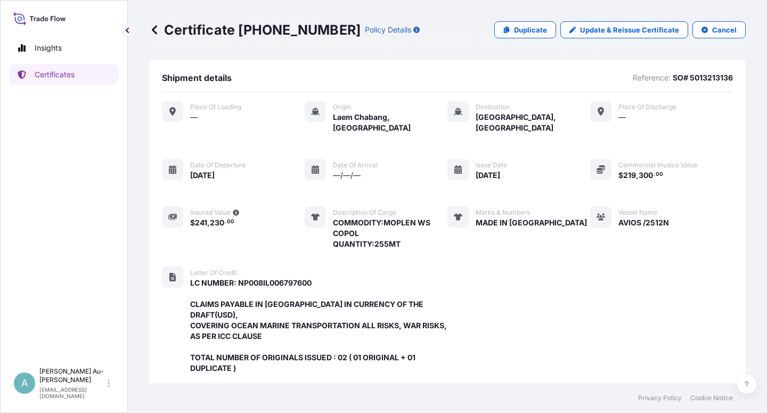
scroll to position [306, 0]
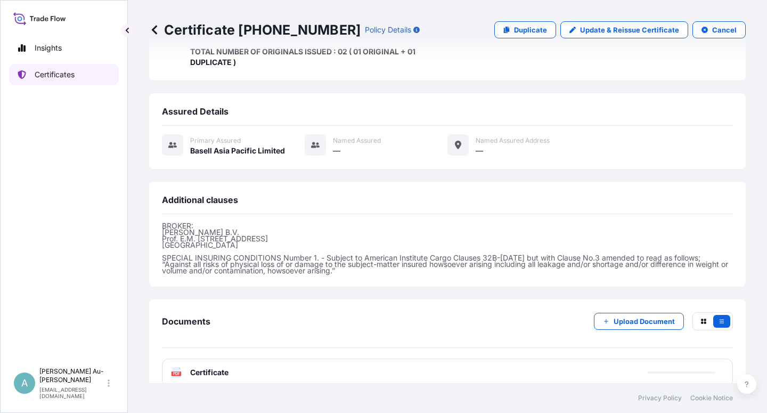
click at [64, 78] on p "Certificates" at bounding box center [55, 74] width 40 height 11
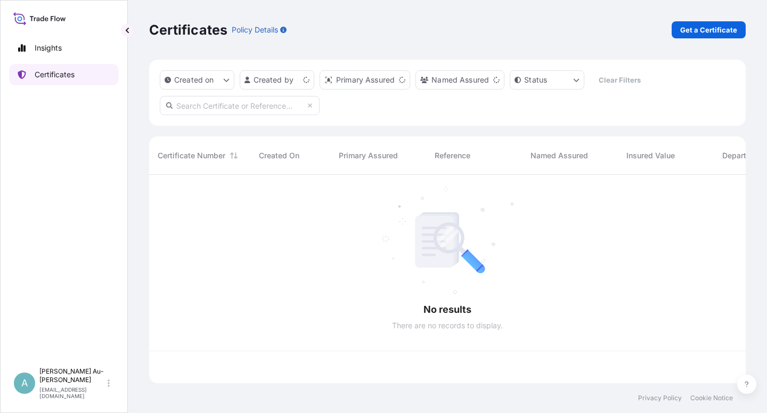
scroll to position [205, 587]
click at [263, 104] on input "text" at bounding box center [240, 105] width 160 height 19
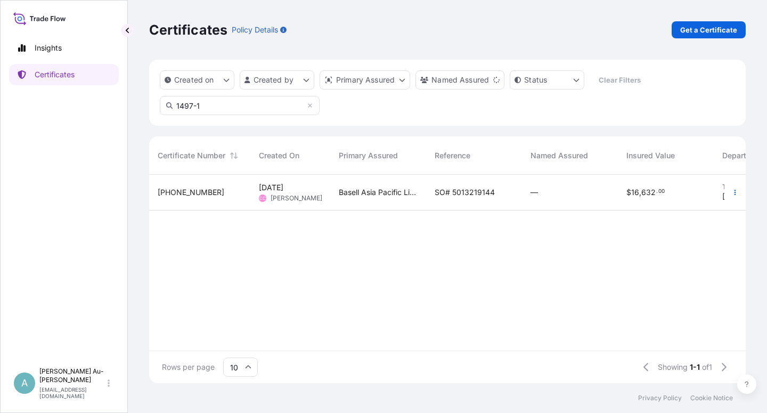
type input "1497-1"
click at [430, 197] on div "SO# 5013219144" at bounding box center [474, 193] width 96 height 36
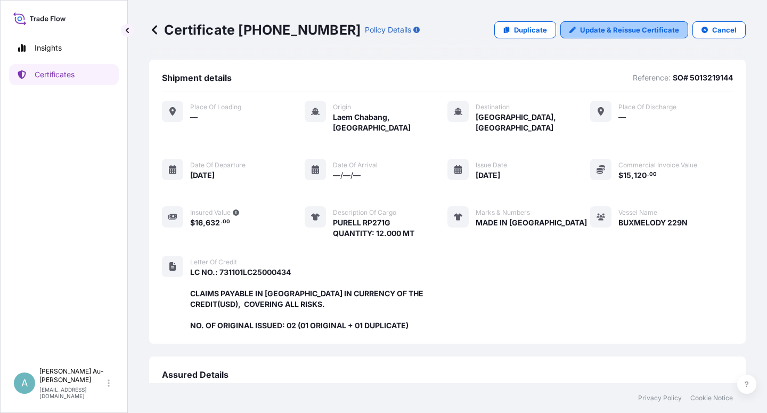
click at [625, 30] on p "Update & Reissue Certificate" at bounding box center [629, 29] width 99 height 11
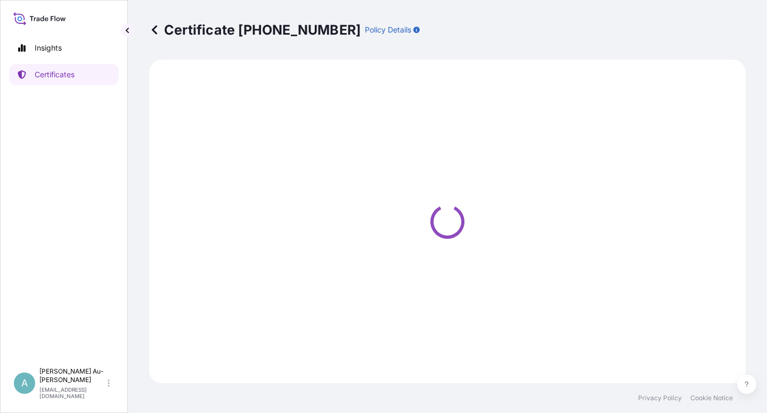
select select "Sea"
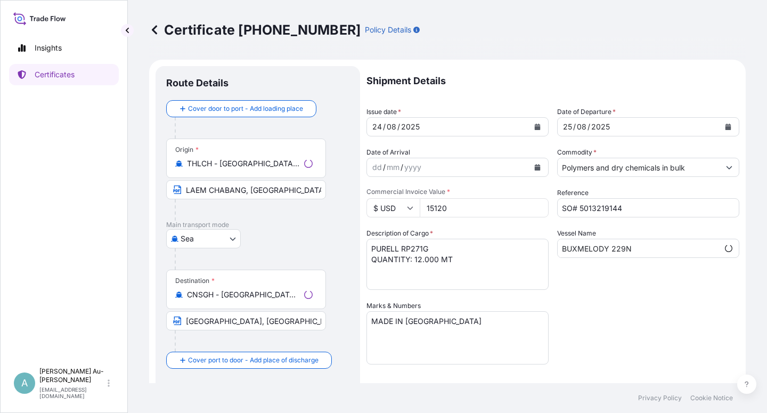
select select "32034"
click at [534, 126] on icon "Calendar" at bounding box center [537, 127] width 6 height 6
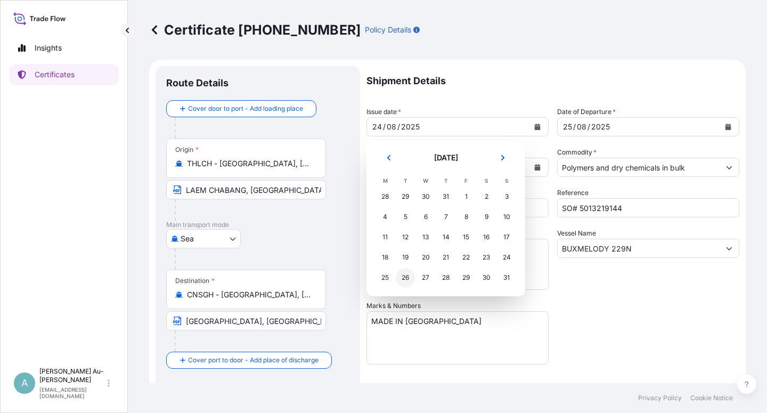
click at [406, 282] on div "26" at bounding box center [405, 277] width 19 height 19
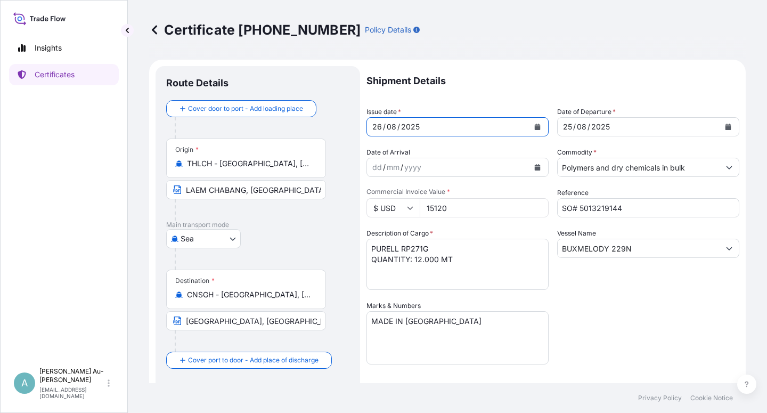
click at [725, 127] on icon "Calendar" at bounding box center [728, 127] width 6 height 6
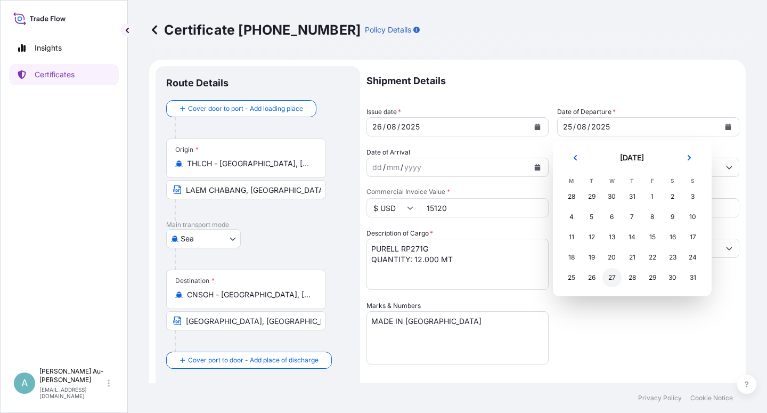
click at [611, 281] on div "27" at bounding box center [611, 277] width 19 height 19
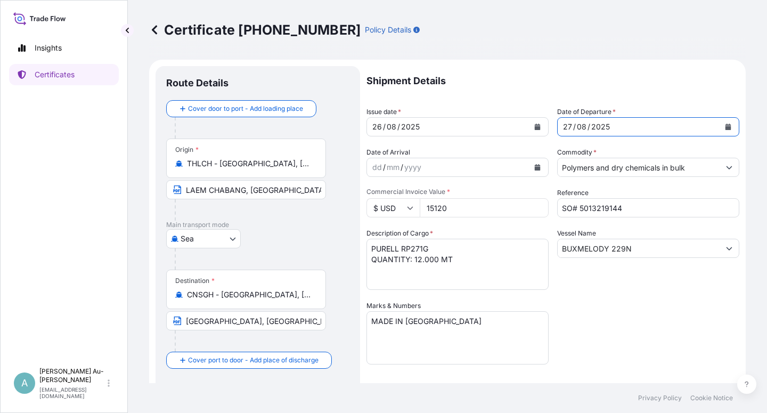
click at [600, 352] on div "Shipment Details Issue date * [DATE] Date of Departure * [DATE] Date of Arrival…" at bounding box center [552, 340] width 373 height 548
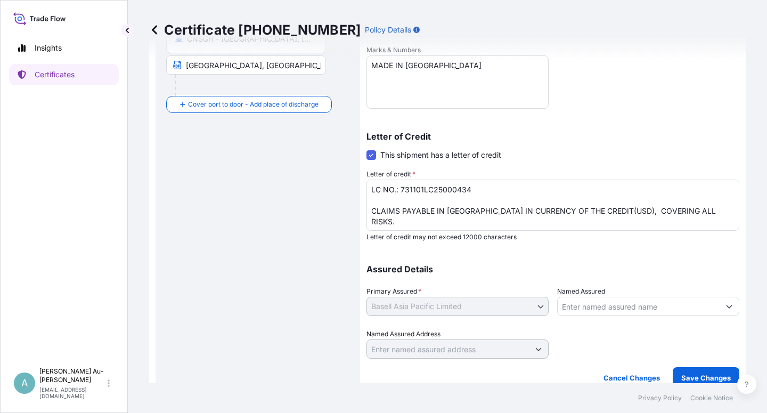
scroll to position [261, 0]
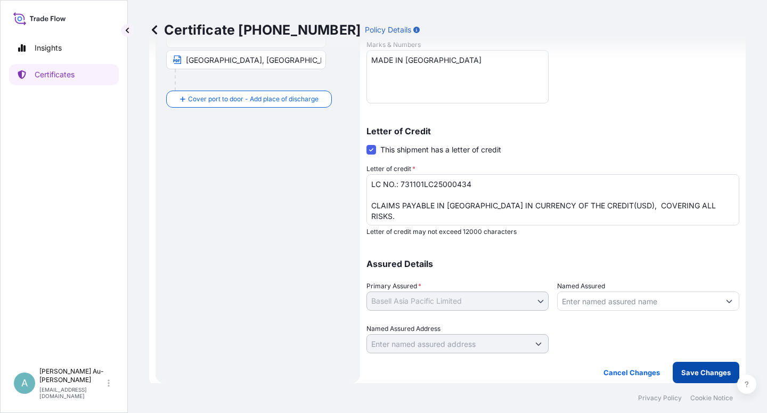
click at [683, 371] on p "Save Changes" at bounding box center [706, 372] width 50 height 11
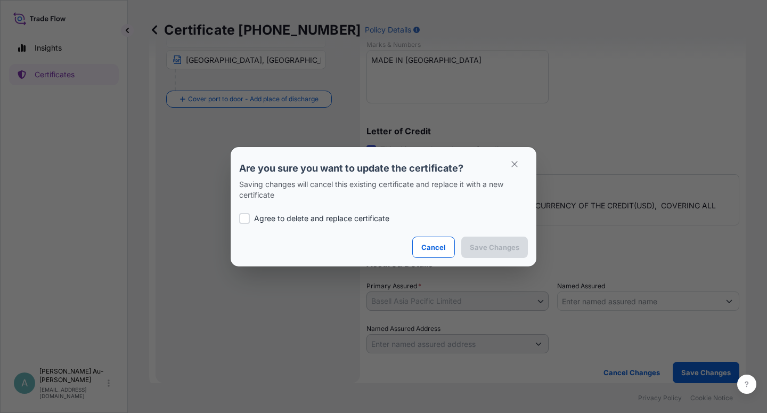
click at [244, 219] on div at bounding box center [244, 218] width 11 height 11
checkbox input "true"
click at [506, 253] on button "Save Changes" at bounding box center [494, 246] width 67 height 21
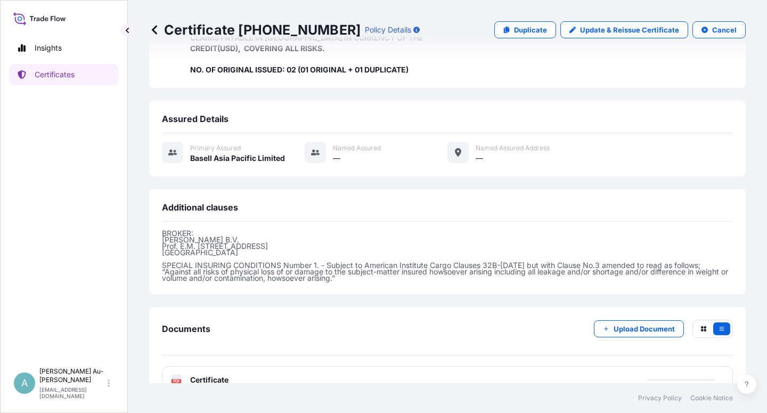
scroll to position [274, 0]
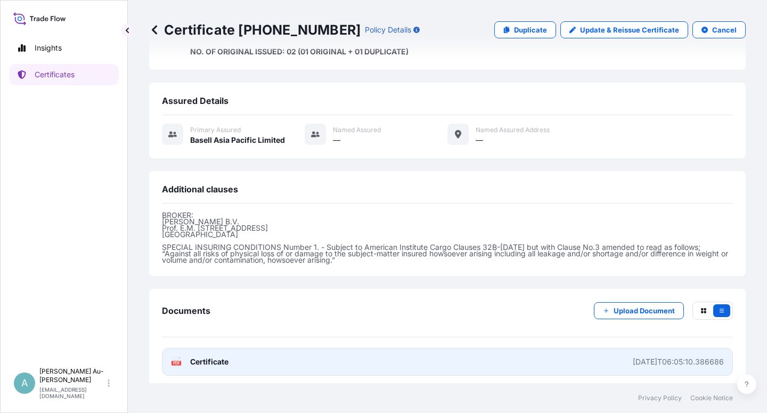
click at [221, 356] on span "Certificate" at bounding box center [209, 361] width 38 height 11
